Goal: Task Accomplishment & Management: Manage account settings

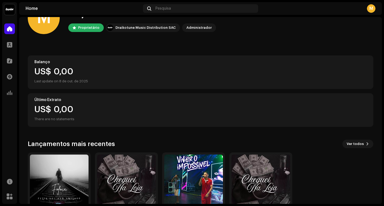
scroll to position [57, 0]
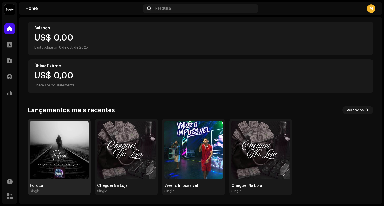
click at [52, 146] on img at bounding box center [59, 150] width 59 height 59
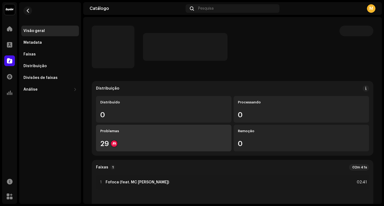
click at [127, 142] on div "29" at bounding box center [163, 143] width 127 height 7
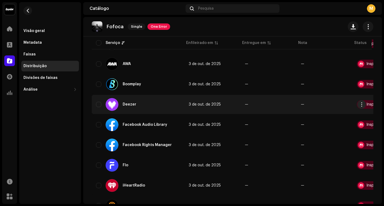
scroll to position [107, 0]
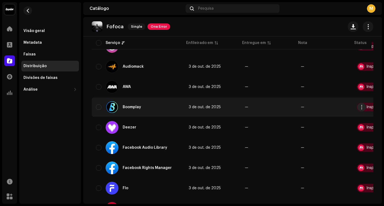
click at [358, 108] on div at bounding box center [361, 107] width 6 height 6
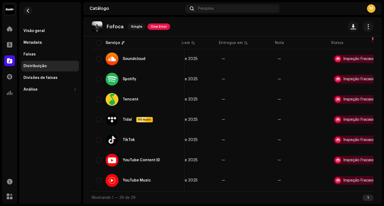
scroll to position [0, 36]
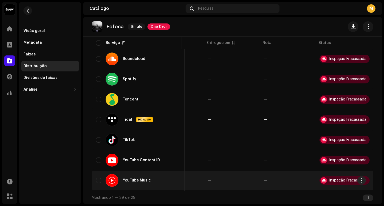
click at [333, 180] on div "Inspeção Fracassada" at bounding box center [347, 181] width 37 height 4
click at [325, 176] on div "Inspeção Fracassada" at bounding box center [345, 180] width 50 height 9
click at [322, 177] on div at bounding box center [324, 180] width 6 height 6
click at [322, 178] on div at bounding box center [324, 180] width 6 height 6
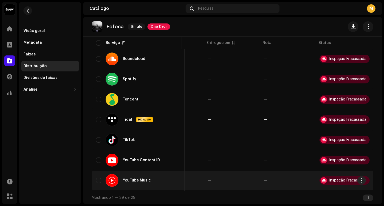
click at [322, 178] on div at bounding box center [324, 180] width 6 height 6
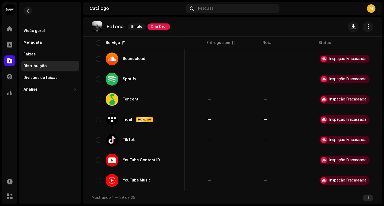
click at [165, 27] on span "One Error" at bounding box center [159, 26] width 23 height 6
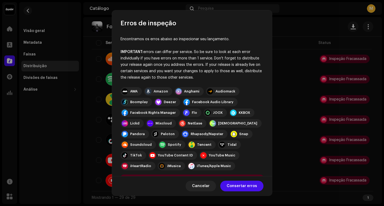
drag, startPoint x: 194, startPoint y: 78, endPoint x: 145, endPoint y: 51, distance: 55.3
click at [145, 51] on div "IMPORTANT: errors can differ per service. So be sure to look at each error indi…" at bounding box center [192, 65] width 143 height 32
copy div "errors can differ per service. So be sure to look at each error individually if…"
click at [232, 186] on span "Consertar erros" at bounding box center [242, 186] width 30 height 11
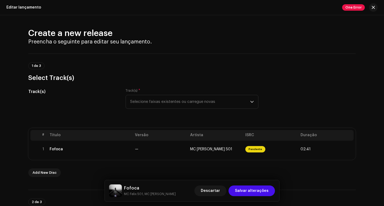
click at [378, 7] on div "Editar lançamento One Error" at bounding box center [192, 7] width 384 height 15
click at [374, 9] on span "button" at bounding box center [373, 7] width 3 height 4
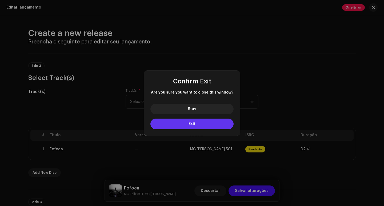
click at [203, 120] on button "Exit" at bounding box center [191, 124] width 83 height 11
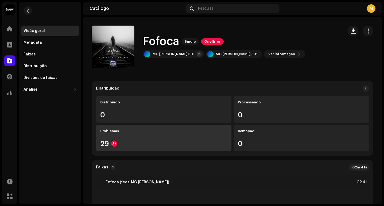
click at [186, 132] on div "Problemas" at bounding box center [163, 131] width 127 height 4
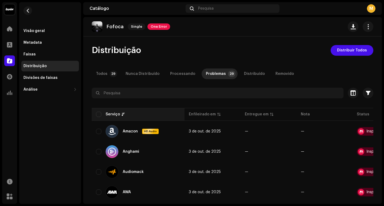
click at [98, 111] on th "Serviço" at bounding box center [138, 114] width 93 height 13
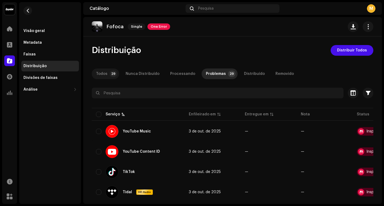
click at [110, 76] on p-badge "29" at bounding box center [113, 74] width 7 height 6
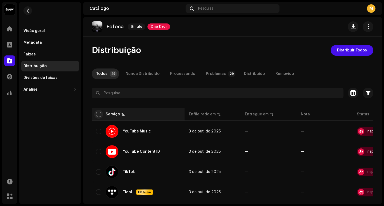
click at [99, 116] on input "checkbox" at bounding box center [98, 114] width 5 height 5
checkbox input "true"
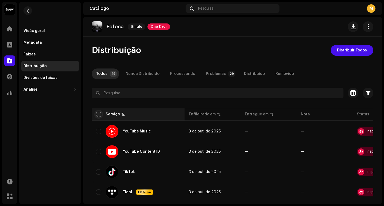
checkbox input "true"
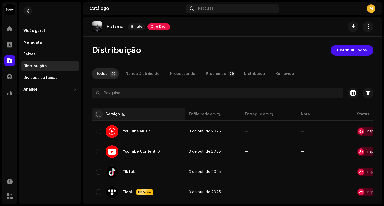
checkbox input "true"
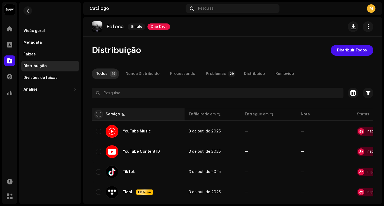
checkbox input "true"
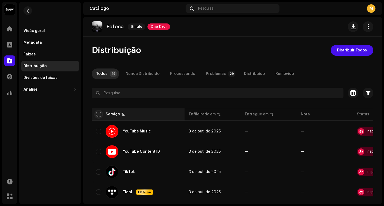
checkbox input "true"
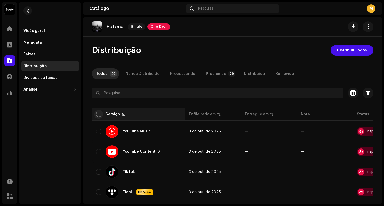
checkbox input "true"
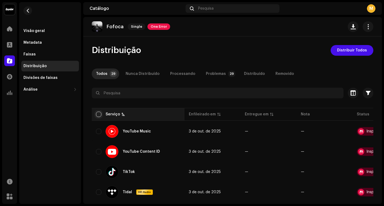
checkbox input "true"
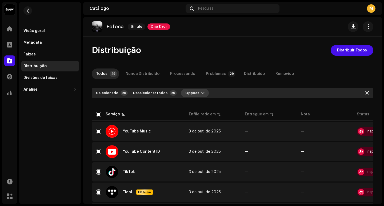
click at [192, 92] on span "Opções" at bounding box center [192, 93] width 14 height 11
click at [195, 103] on span "Distribuir" at bounding box center [190, 105] width 18 height 4
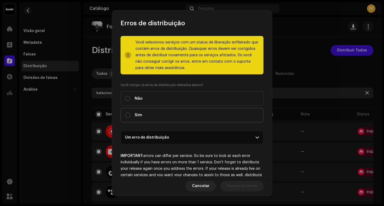
click at [160, 117] on label "Sim" at bounding box center [192, 115] width 143 height 14
click at [130, 117] on input "Sim" at bounding box center [127, 115] width 5 height 5
radio input "true"
click at [160, 136] on p-accordion-header "Um erro de distribuição" at bounding box center [192, 137] width 143 height 13
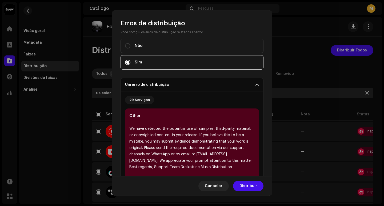
scroll to position [53, 0]
click at [155, 86] on p-accordion-header "Um erro de distribuição" at bounding box center [192, 84] width 143 height 13
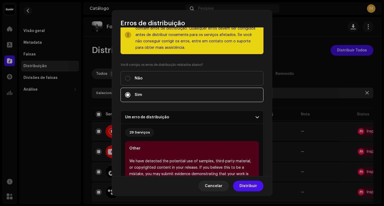
scroll to position [17, 0]
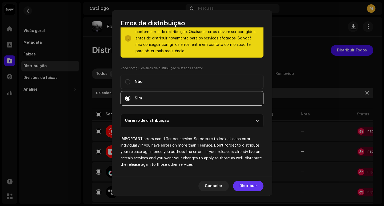
click at [247, 187] on span "Distribuir" at bounding box center [249, 186] width 18 height 11
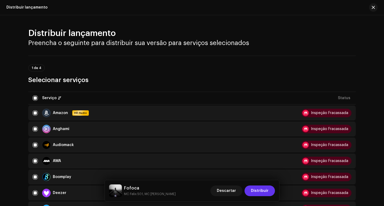
click at [251, 189] on button "Distribuir" at bounding box center [260, 191] width 30 height 11
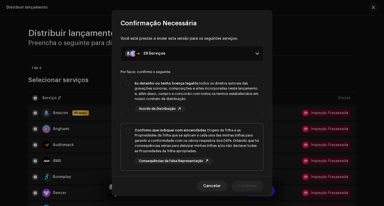
click at [197, 132] on div "Confirmo que indiquei com sinceridade a Origem da Trilha e as Propriedades da T…" at bounding box center [197, 141] width 124 height 26
checkbox input "true"
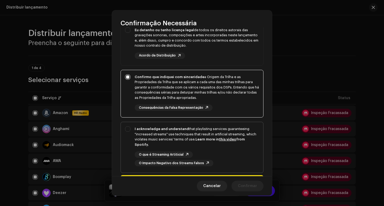
click at [188, 134] on div "I acknowledge and understand that playlisting services guaranteeing "increased …" at bounding box center [197, 136] width 124 height 21
checkbox input "true"
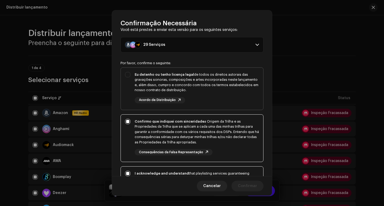
scroll to position [0, 0]
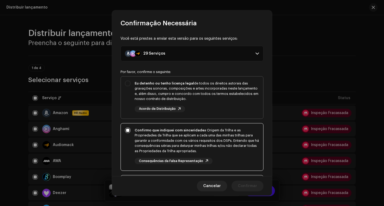
click at [180, 100] on div "Eu detenho ou tenho licença legal de todos os direitos autorais das gravações s…" at bounding box center [197, 91] width 124 height 21
checkbox input "true"
click at [244, 184] on span "Confirmar" at bounding box center [247, 186] width 19 height 11
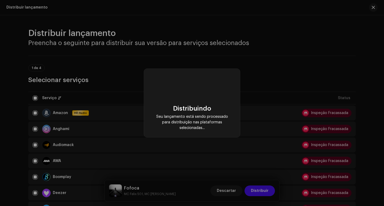
checkbox input "false"
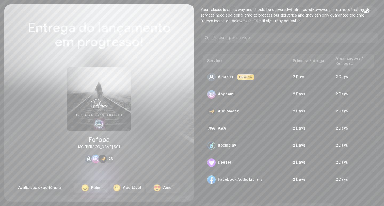
click at [71, 122] on img at bounding box center [99, 99] width 64 height 64
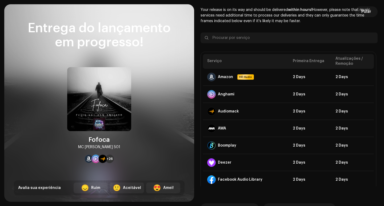
click at [98, 171] on div "Entrega do lançamento em progresso! Fofoca MC [PERSON_NAME] 501 +26 Avalia sua …" at bounding box center [99, 108] width 171 height 174
click at [128, 168] on div "Entrega do lançamento em progresso! Fofoca MC [PERSON_NAME] 501 +26 Avalia sua …" at bounding box center [99, 108] width 171 height 174
click at [305, 197] on div "Retornar ao catálogo Ver Detalhes do Lançamento" at bounding box center [289, 201] width 177 height 28
click at [274, 193] on div "Retornar ao catálogo Ver Detalhes do Lançamento" at bounding box center [289, 201] width 177 height 28
